Goal: Information Seeking & Learning: Find specific fact

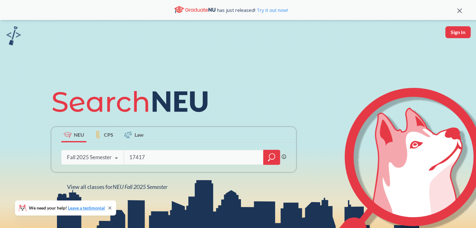
type input "17417"
click at [269, 157] on icon "magnifying glass" at bounding box center [272, 157] width 6 height 6
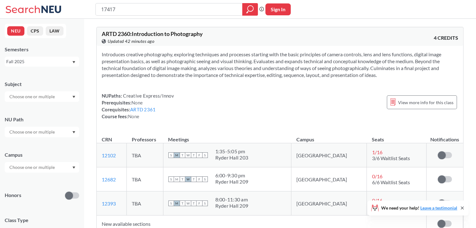
scroll to position [27, 0]
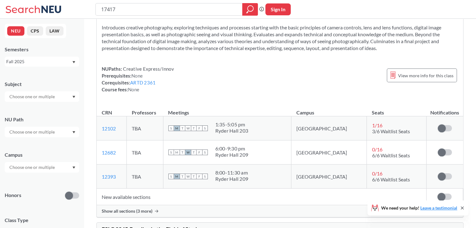
click at [146, 211] on span "Show all sections (3 more)" at bounding box center [127, 211] width 51 height 6
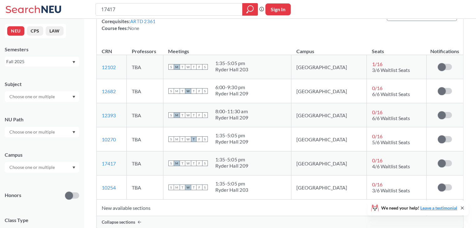
scroll to position [0, 0]
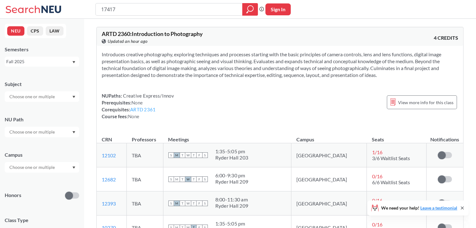
click at [151, 109] on link "ARTD 2361" at bounding box center [142, 110] width 25 height 6
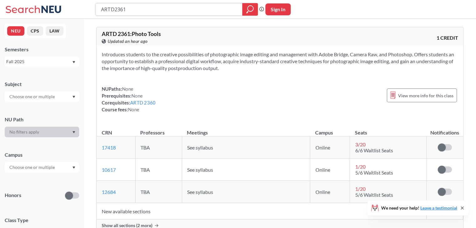
click at [228, 8] on input "ARTD2361" at bounding box center [168, 9] width 137 height 11
type input "12324"
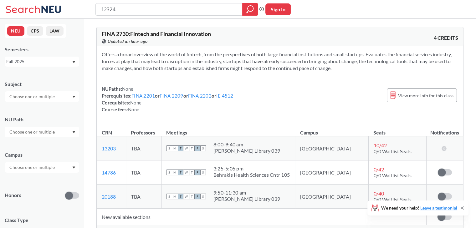
scroll to position [28, 0]
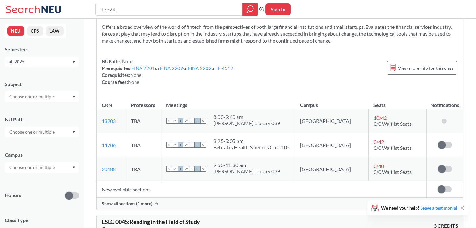
click at [151, 204] on span "Show all sections (1 more)" at bounding box center [127, 204] width 51 height 6
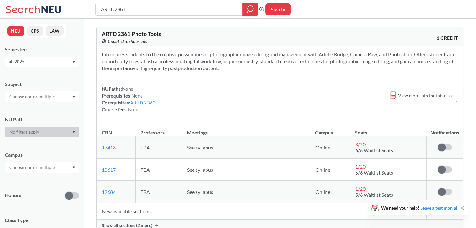
scroll to position [48, 0]
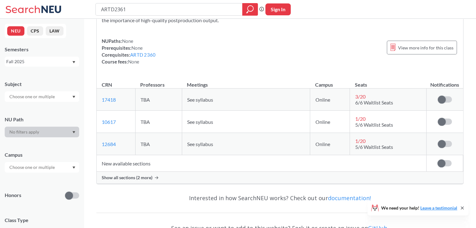
click at [143, 176] on span "Show all sections (2 more)" at bounding box center [127, 178] width 51 height 6
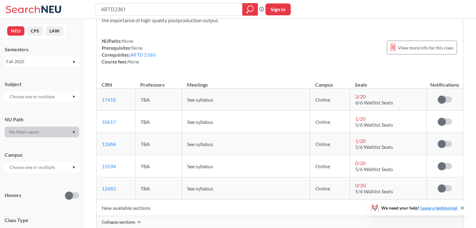
scroll to position [0, 0]
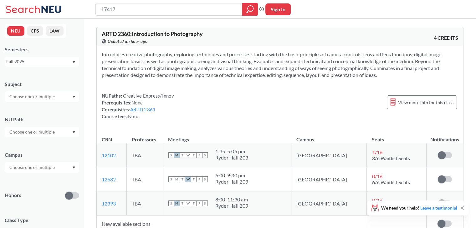
scroll to position [35, 0]
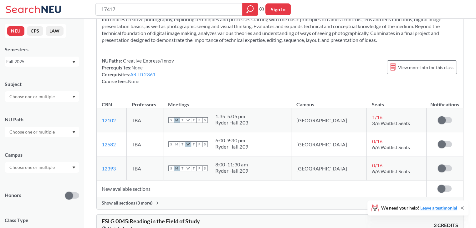
click at [136, 197] on td "New available sections" at bounding box center [262, 189] width 330 height 17
click at [136, 205] on span "Show all sections (3 more)" at bounding box center [127, 203] width 51 height 6
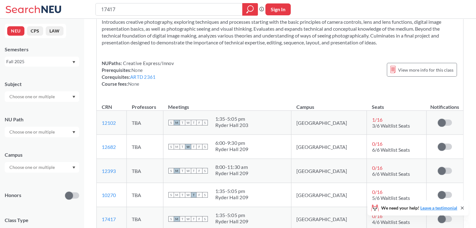
scroll to position [21, 0]
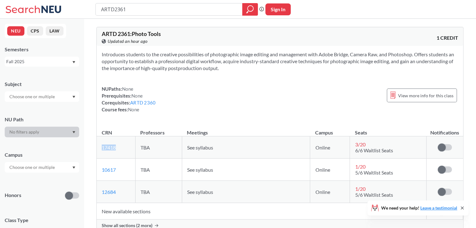
drag, startPoint x: 128, startPoint y: 146, endPoint x: 99, endPoint y: 149, distance: 29.2
click at [99, 149] on td "17418 View this section on Banner." at bounding box center [116, 147] width 38 height 22
copy link "17418"
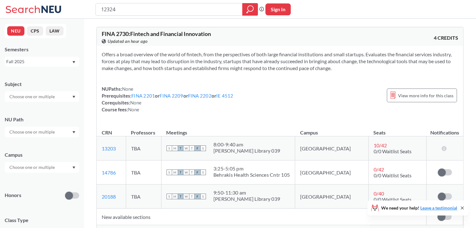
type input "ARTD2361"
